Goal: Information Seeking & Learning: Learn about a topic

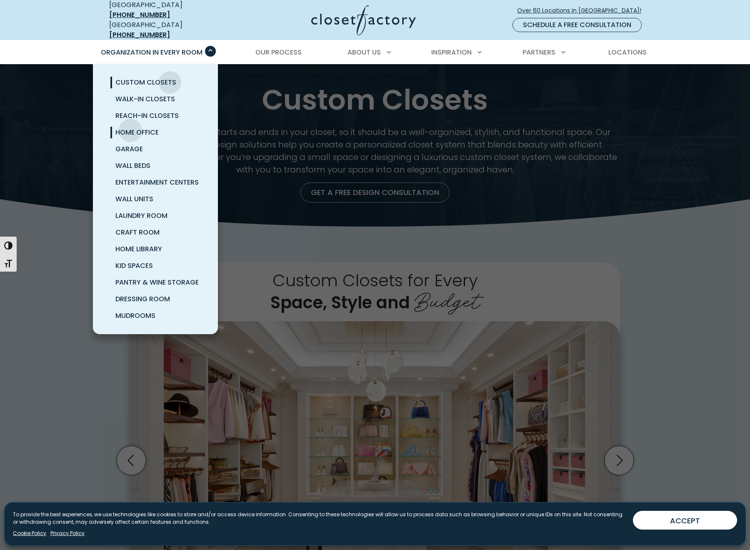
click at [130, 128] on span "Home Office" at bounding box center [136, 133] width 43 height 10
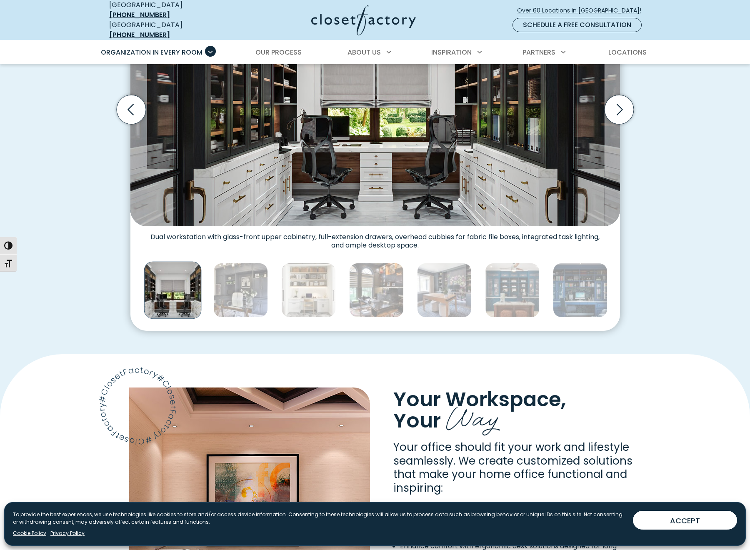
scroll to position [353, 0]
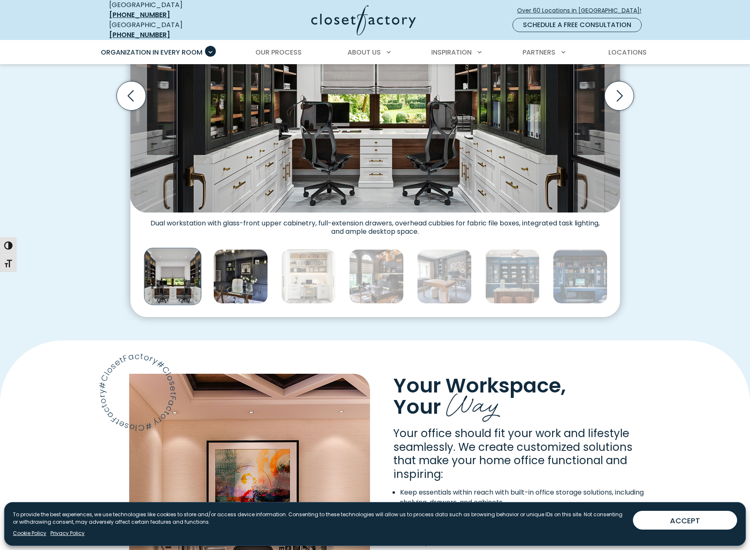
click at [236, 272] on img "Thumbnail Gallery" at bounding box center [240, 276] width 55 height 55
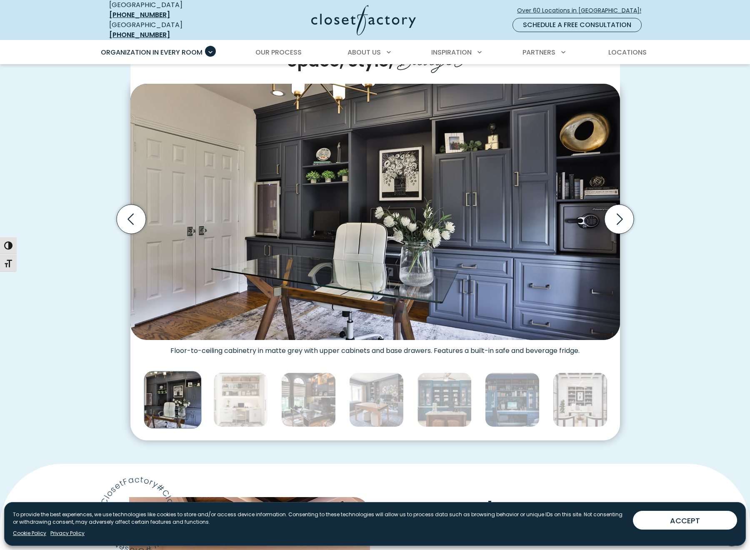
scroll to position [228, 0]
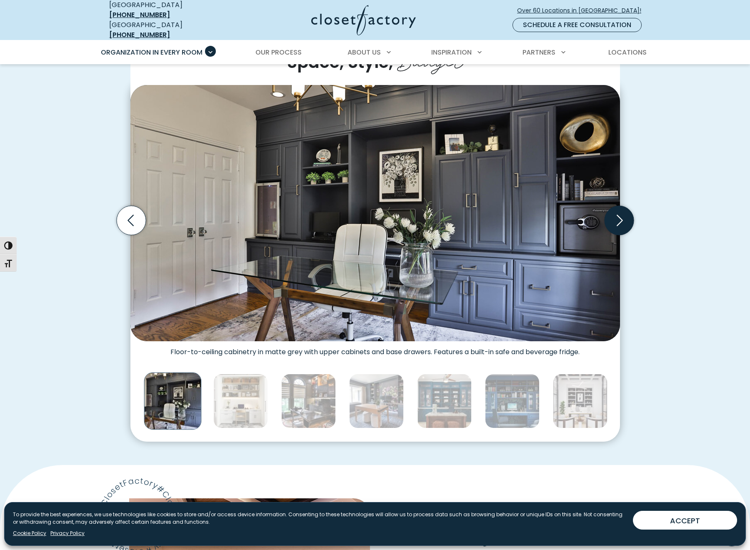
click at [624, 213] on icon "Next slide" at bounding box center [618, 220] width 29 height 29
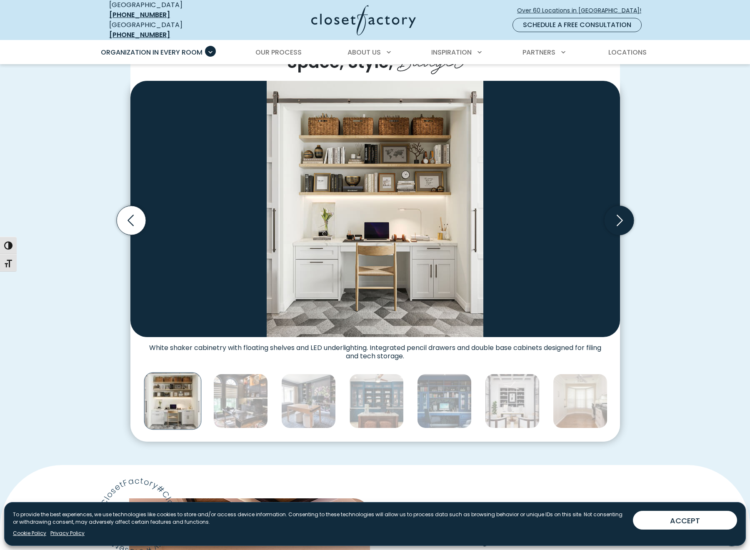
click at [624, 213] on icon "Next slide" at bounding box center [618, 220] width 29 height 29
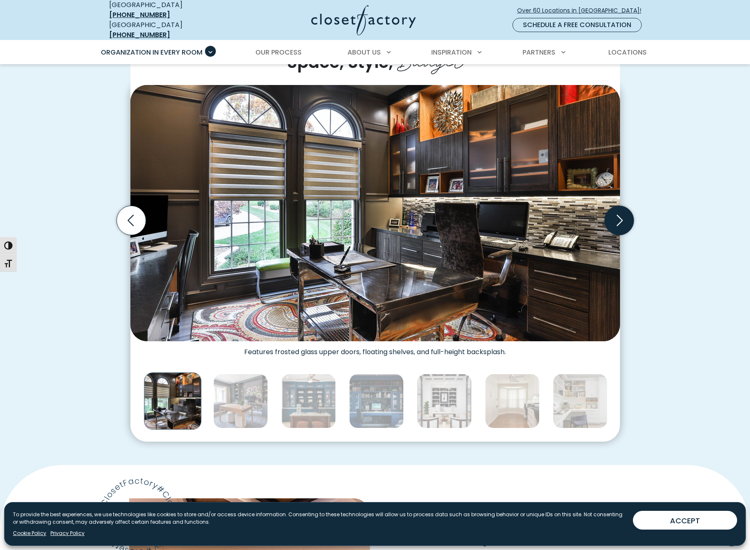
click at [624, 213] on icon "Next slide" at bounding box center [618, 220] width 29 height 29
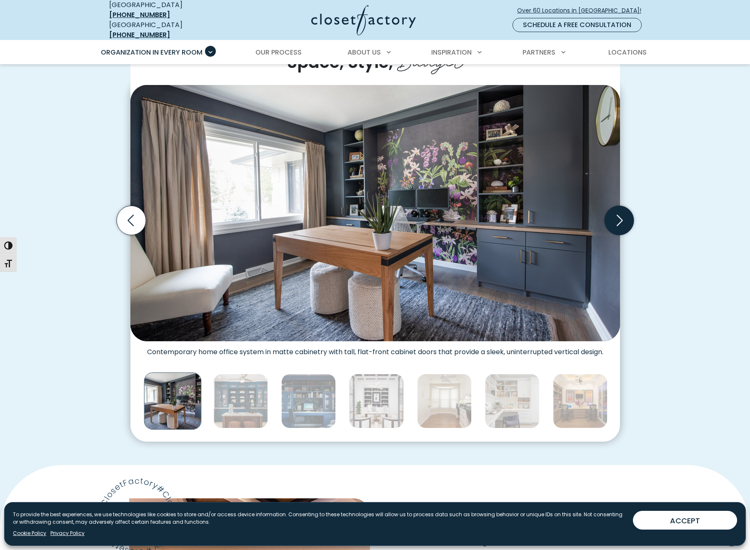
click at [624, 213] on icon "Next slide" at bounding box center [618, 220] width 29 height 29
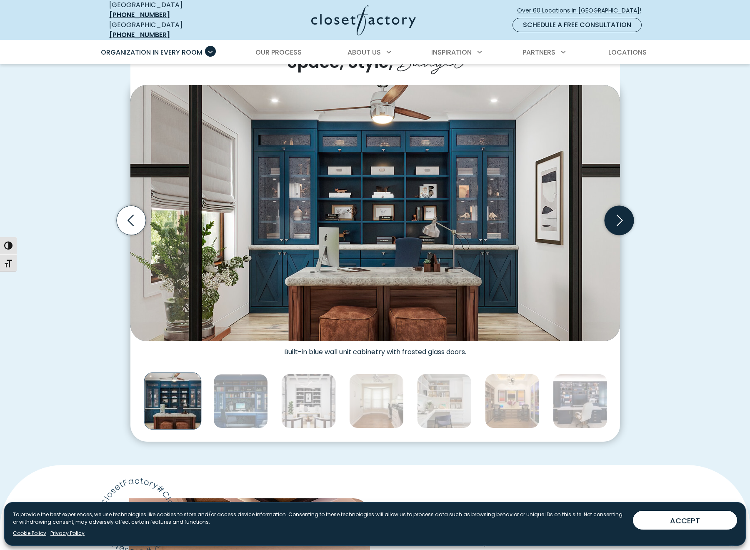
click at [624, 213] on icon "Next slide" at bounding box center [618, 220] width 29 height 29
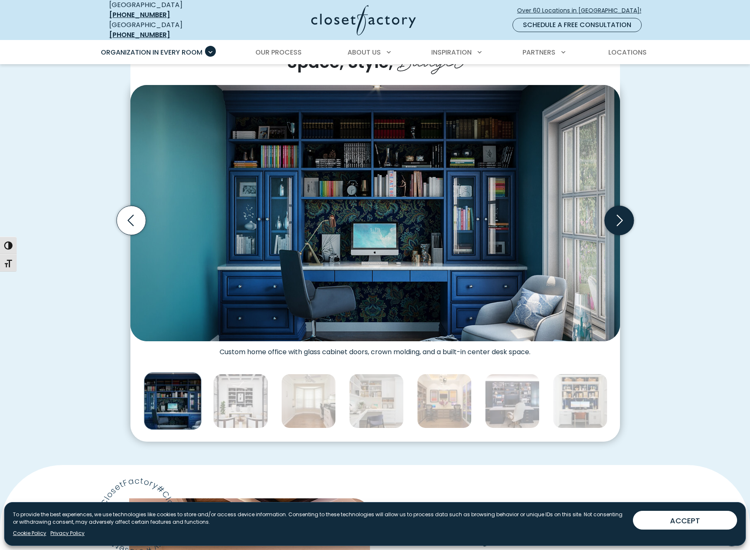
click at [624, 213] on icon "Next slide" at bounding box center [618, 220] width 29 height 29
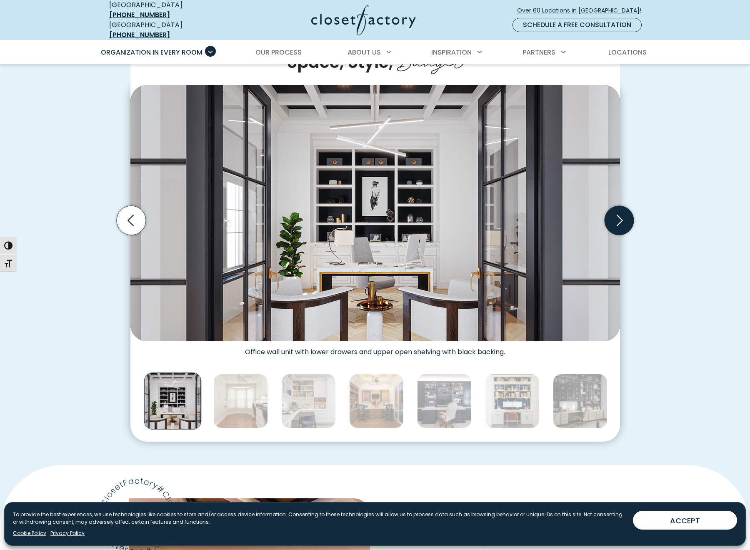
click at [624, 213] on icon "Next slide" at bounding box center [618, 220] width 29 height 29
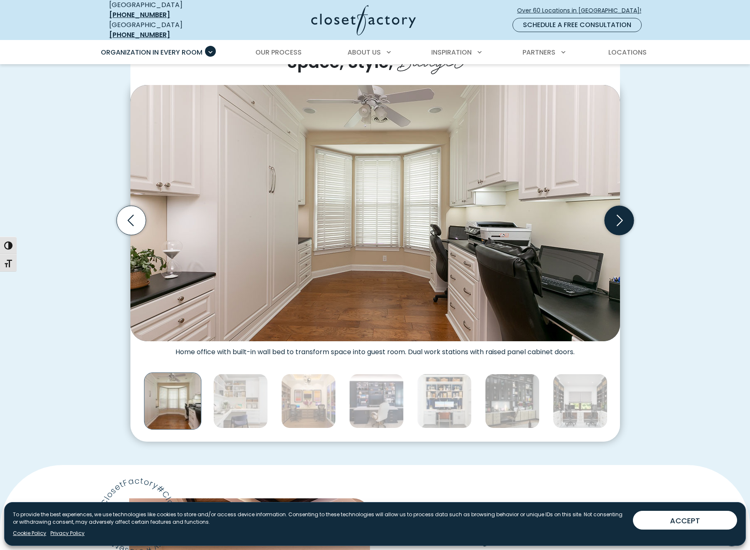
click at [624, 213] on icon "Next slide" at bounding box center [618, 220] width 29 height 29
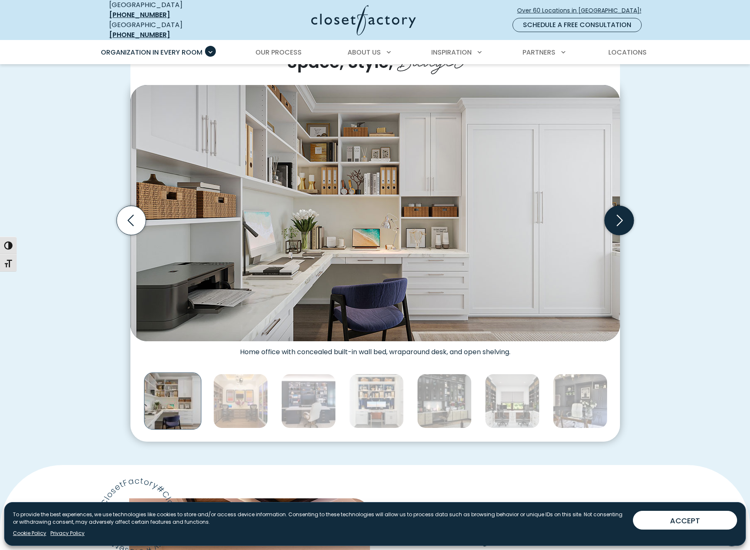
click at [624, 213] on icon "Next slide" at bounding box center [618, 220] width 29 height 29
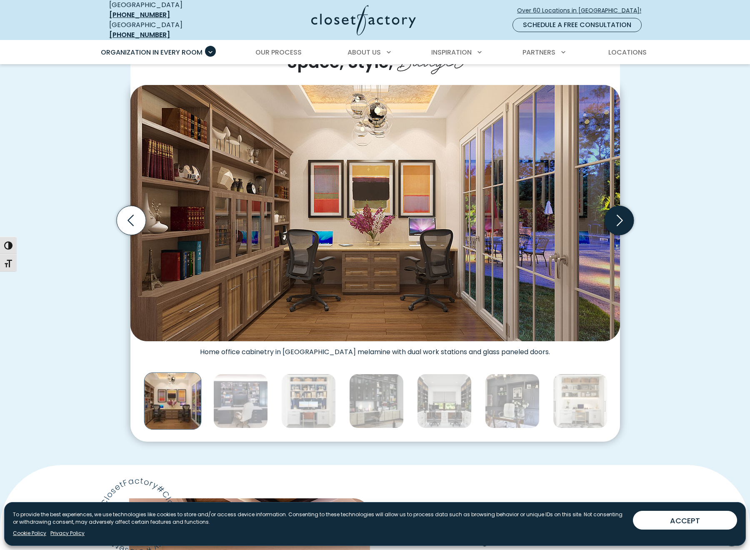
click at [624, 213] on icon "Next slide" at bounding box center [618, 220] width 29 height 29
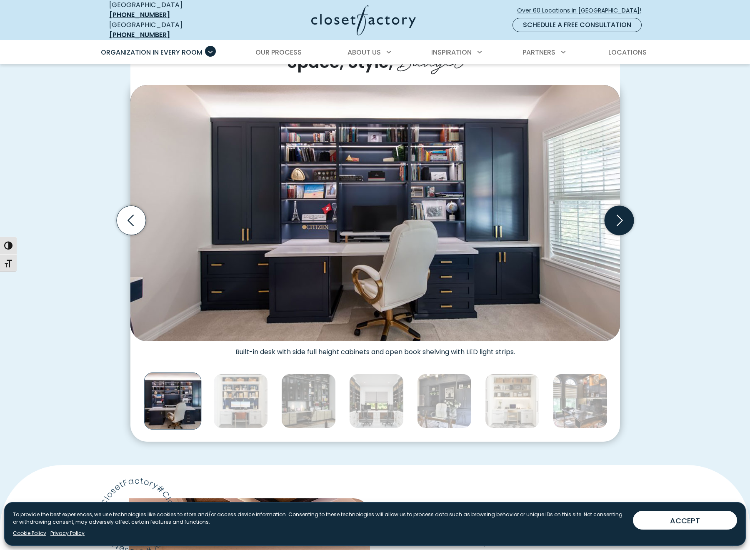
click at [624, 213] on icon "Next slide" at bounding box center [618, 220] width 29 height 29
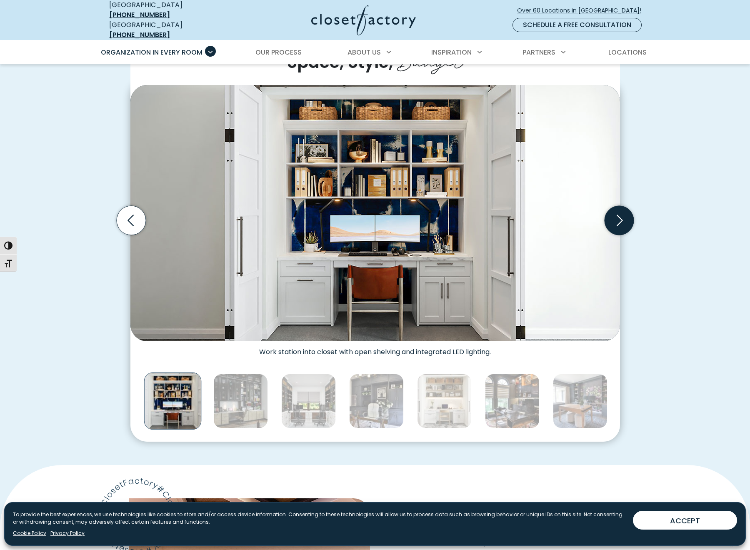
click at [624, 213] on icon "Next slide" at bounding box center [618, 220] width 29 height 29
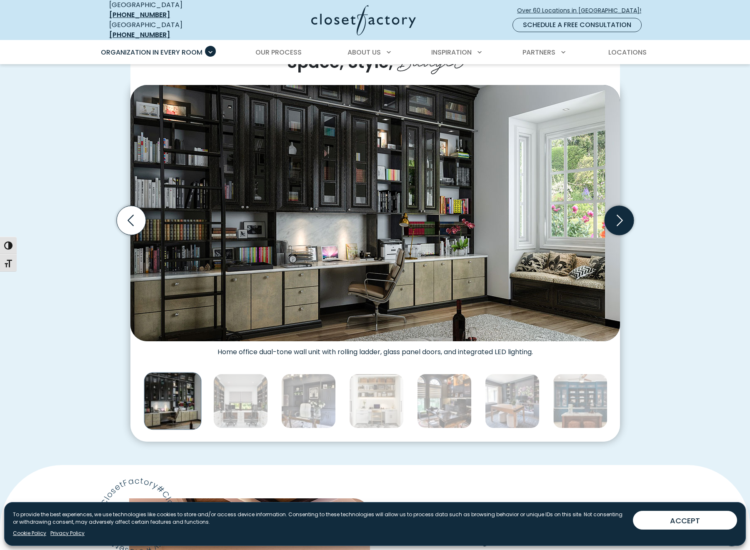
click at [624, 213] on icon "Next slide" at bounding box center [618, 220] width 29 height 29
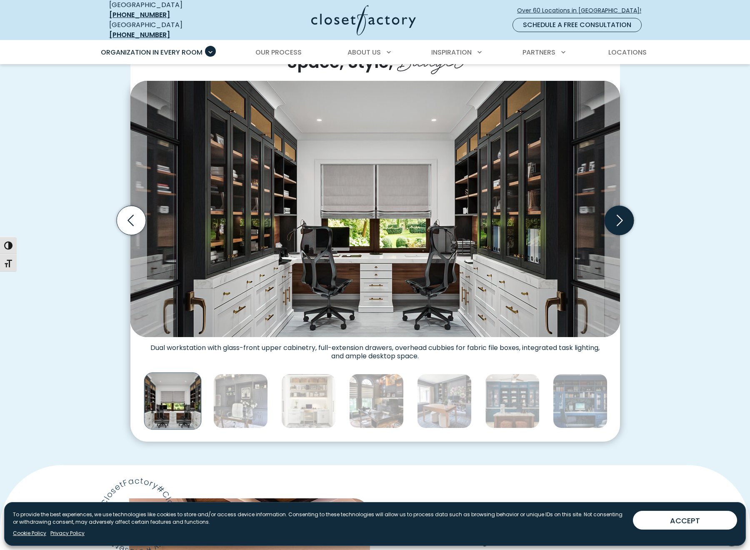
click at [624, 213] on icon "Next slide" at bounding box center [618, 220] width 29 height 29
